Goal: Transaction & Acquisition: Purchase product/service

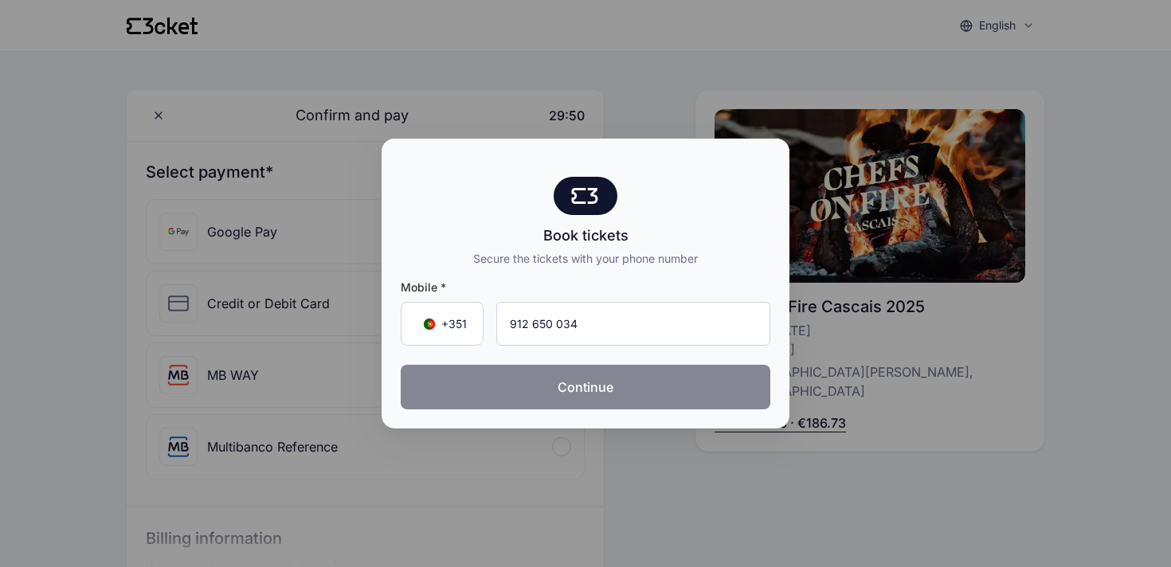
type input "912 650 034"
click at [662, 378] on button "Continue" at bounding box center [586, 387] width 370 height 45
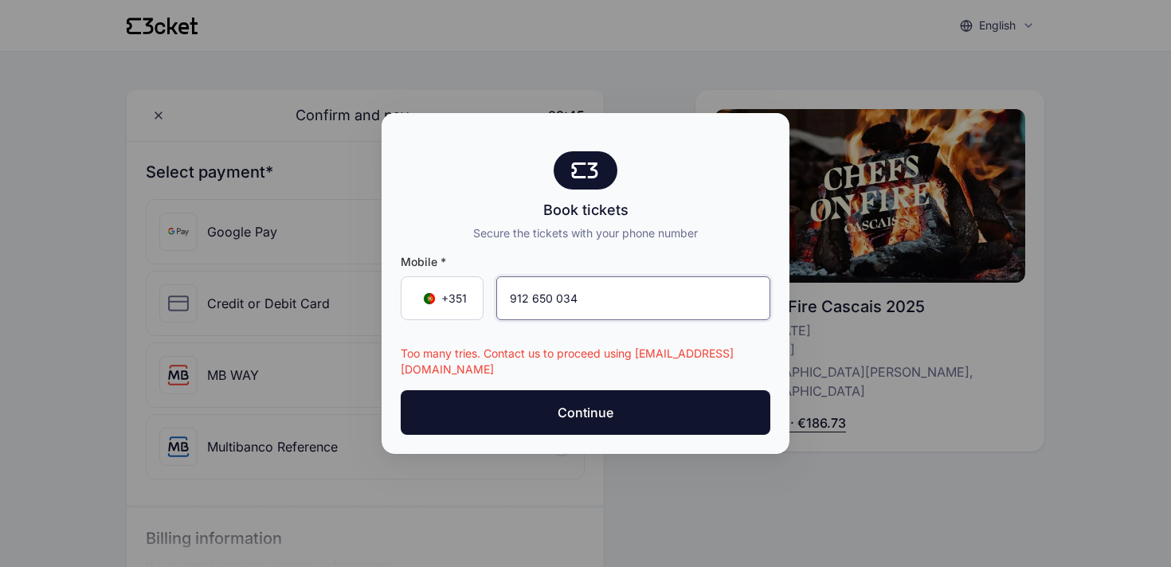
click at [551, 298] on input "912 650 034" at bounding box center [633, 299] width 274 height 44
click at [562, 312] on input "tel" at bounding box center [633, 299] width 274 height 44
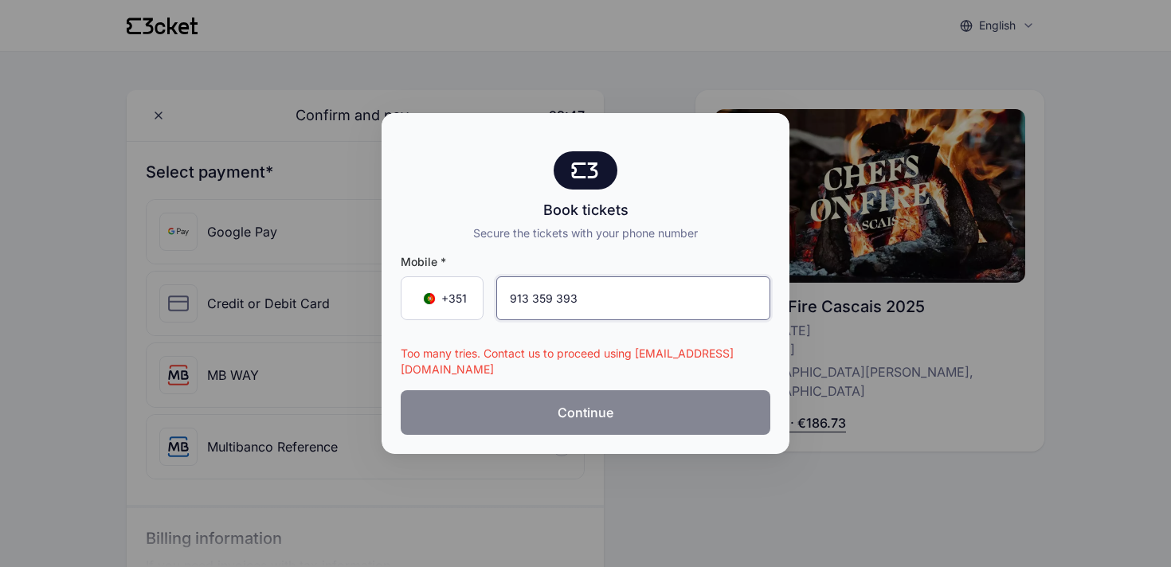
type input "913 359 393"
click at [714, 421] on button "Continue" at bounding box center [586, 412] width 370 height 45
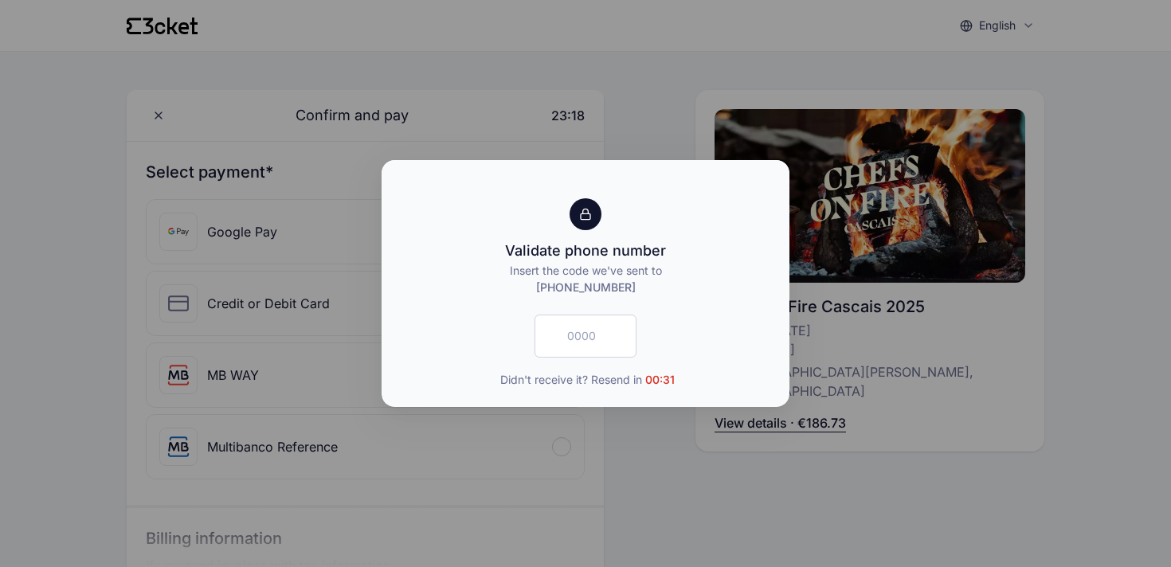
click at [723, 485] on div at bounding box center [585, 283] width 1171 height 567
